Goal: Use online tool/utility

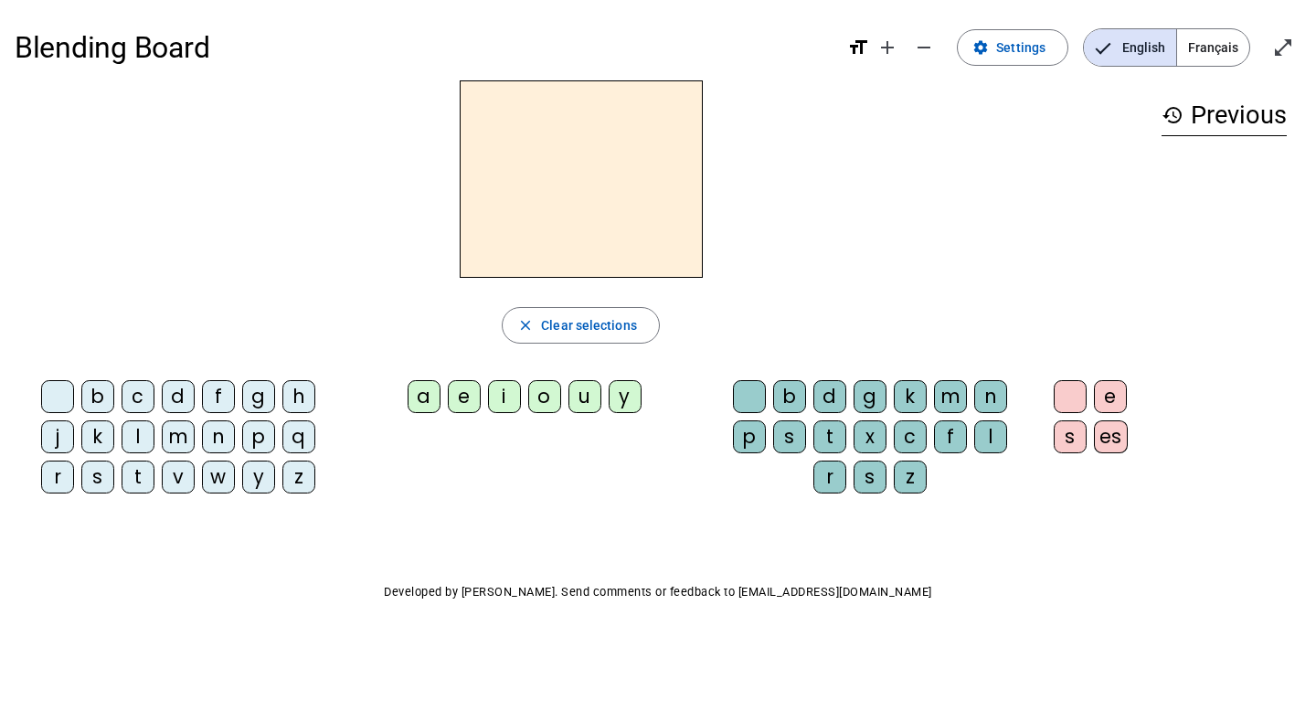
click at [791, 397] on div "b" at bounding box center [789, 396] width 33 height 33
click at [427, 396] on div "a" at bounding box center [424, 396] width 33 height 33
click at [991, 441] on div "l" at bounding box center [990, 436] width 33 height 33
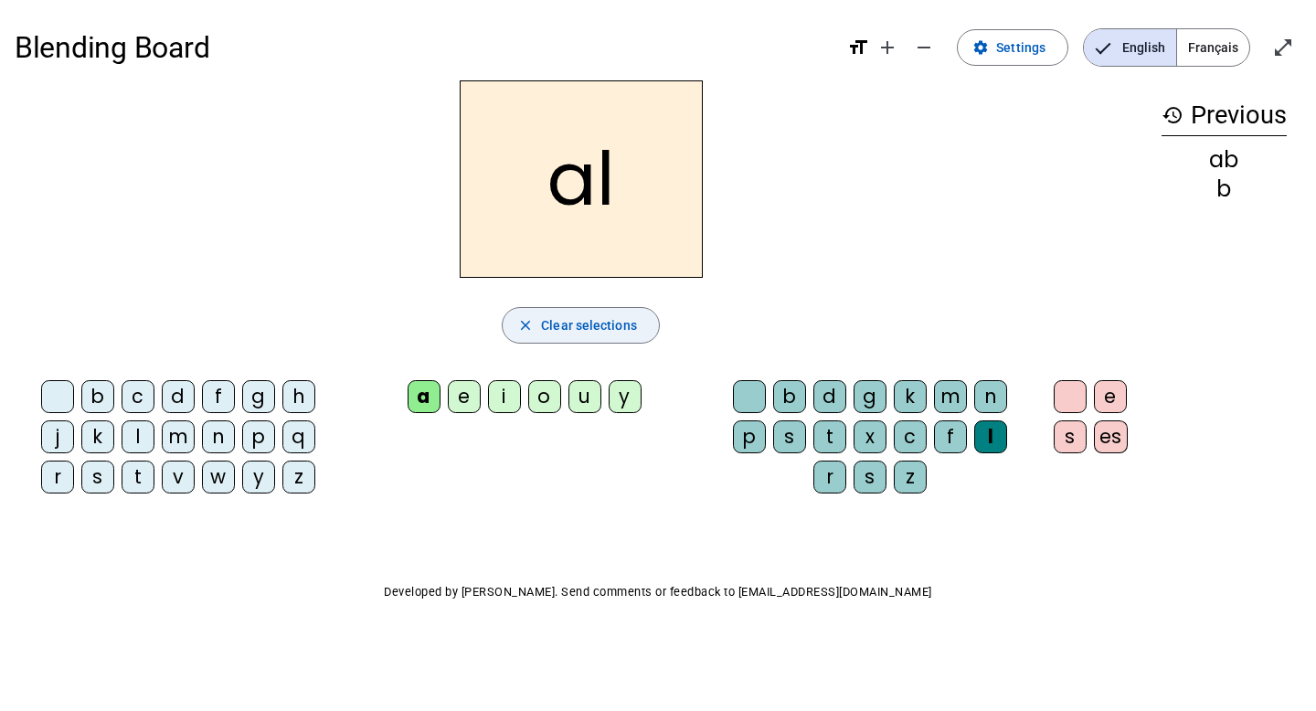
click at [523, 325] on mat-icon "close" at bounding box center [525, 325] width 16 height 16
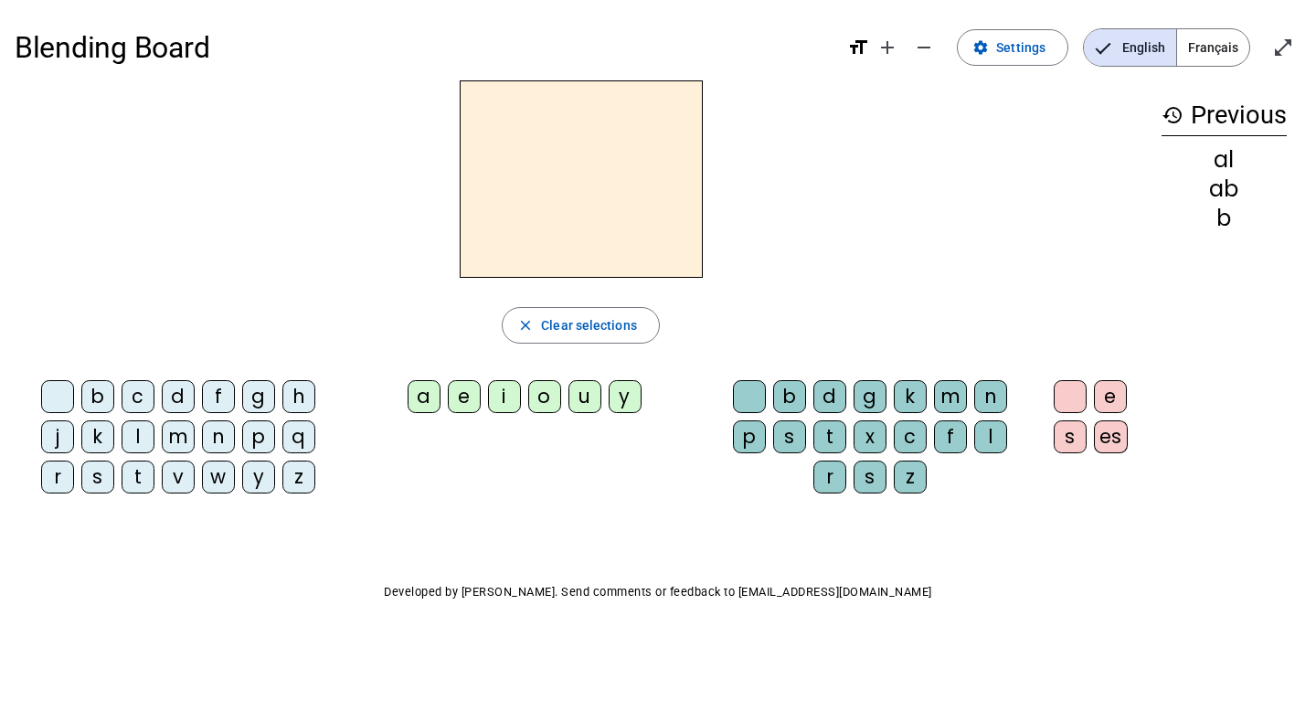
click at [99, 401] on div "b" at bounding box center [97, 396] width 33 height 33
click at [427, 395] on div "a" at bounding box center [424, 396] width 33 height 33
click at [994, 441] on div "l" at bounding box center [990, 436] width 33 height 33
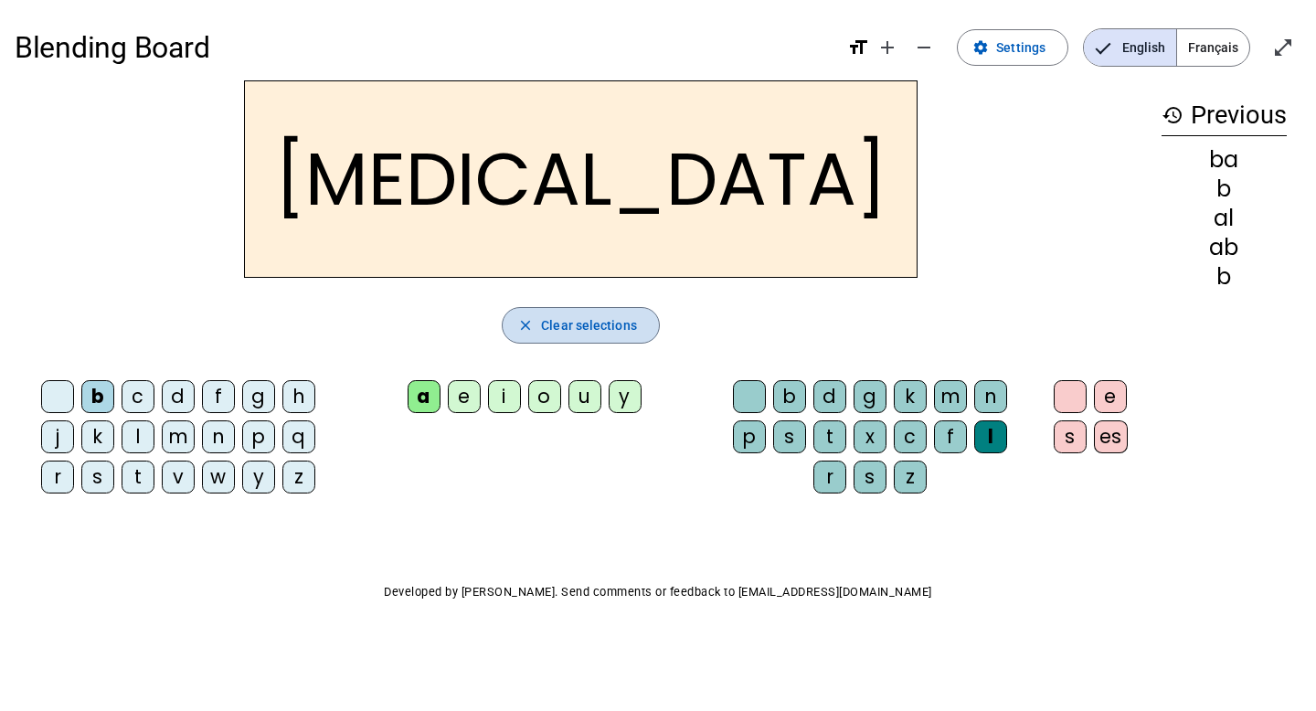
click at [595, 322] on span "Clear selections" at bounding box center [589, 325] width 96 height 22
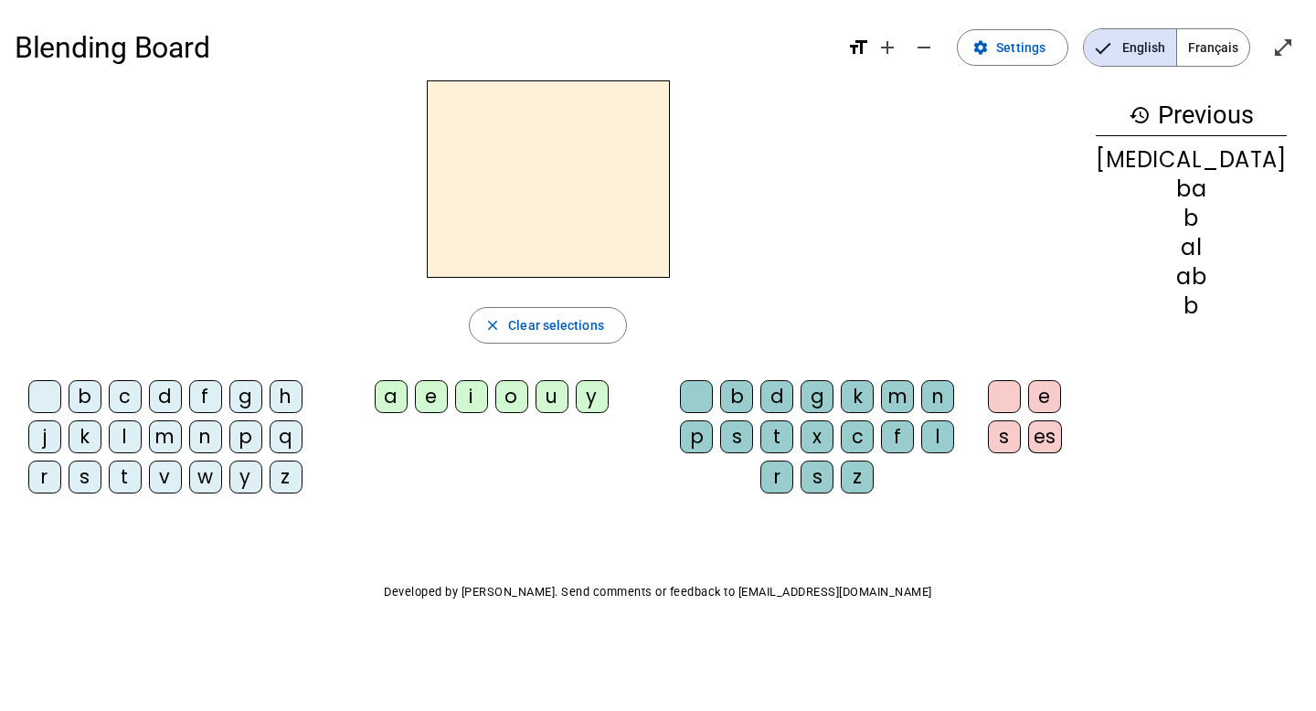
click at [1207, 45] on span "Français" at bounding box center [1213, 47] width 72 height 37
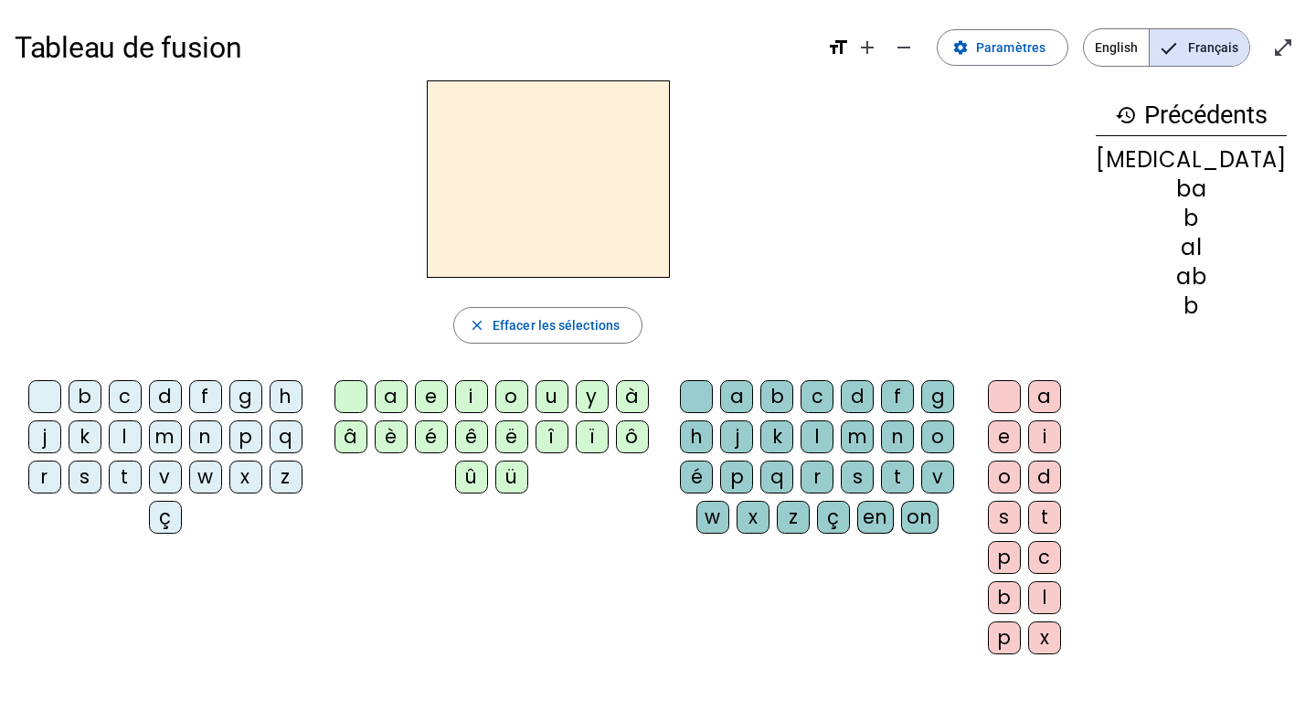
drag, startPoint x: 1196, startPoint y: 161, endPoint x: 1236, endPoint y: 360, distance: 203.1
click at [1236, 360] on div "history Précédents [MEDICAL_DATA] ba b al ab b" at bounding box center [1191, 359] width 220 height 559
